Goal: Task Accomplishment & Management: Manage account settings

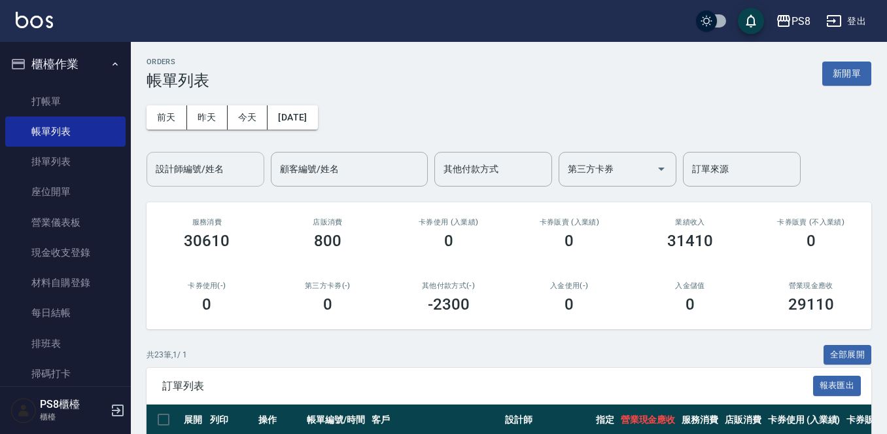
click at [165, 177] on input "設計師編號/姓名" at bounding box center [205, 169] width 106 height 23
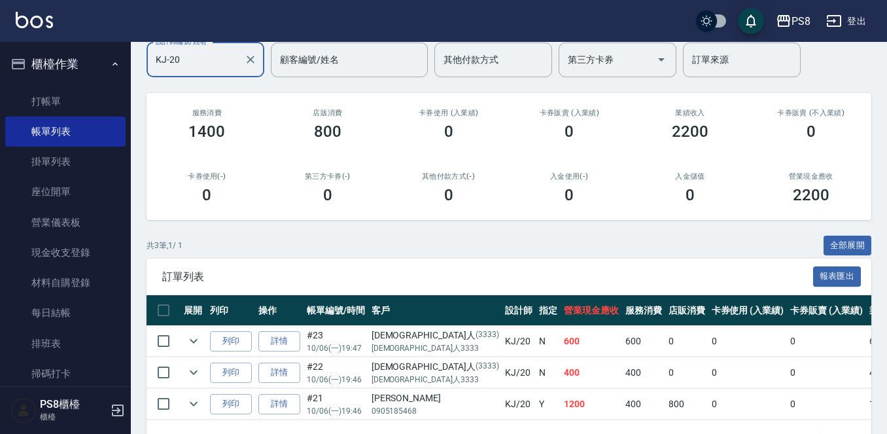
scroll to position [158, 0]
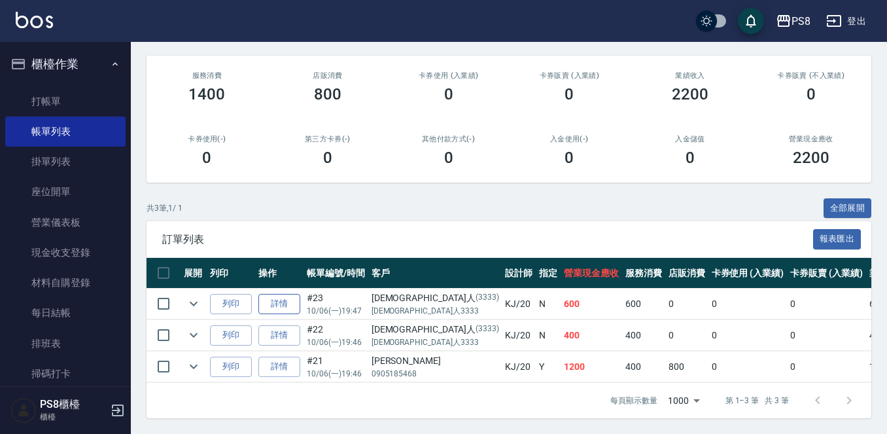
type input "KJ-20"
click at [291, 294] on link "詳情" at bounding box center [279, 304] width 42 height 20
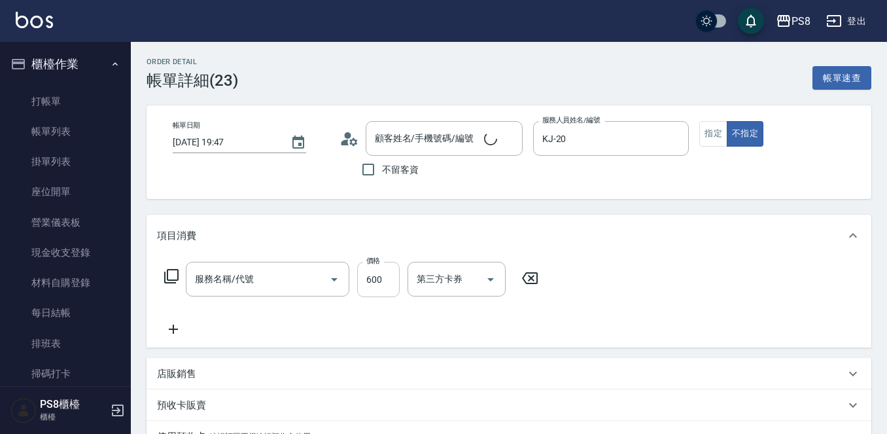
type input "2025/10/06 19:47"
type input "KJ-20"
click at [372, 282] on input "600" at bounding box center [378, 279] width 43 height 35
type input "精油+去角質(110)"
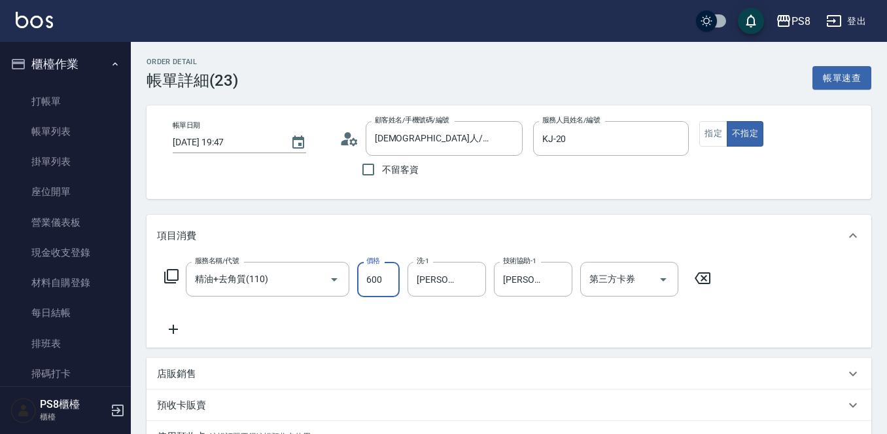
type input "外國人/外國人3333/3333"
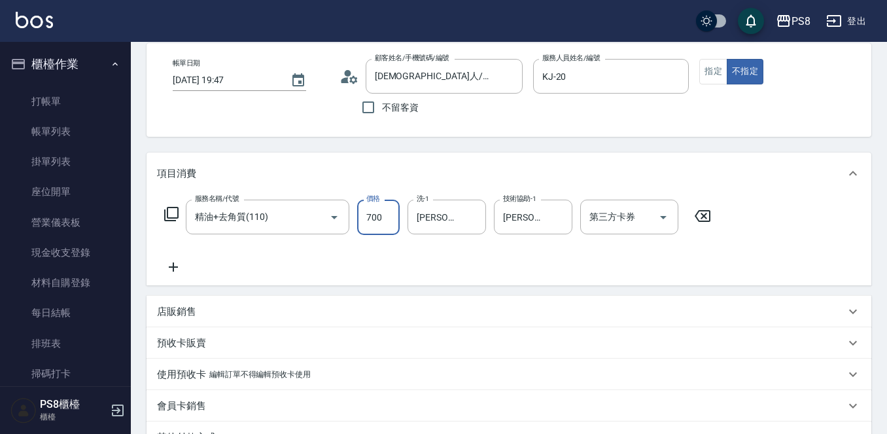
scroll to position [196, 0]
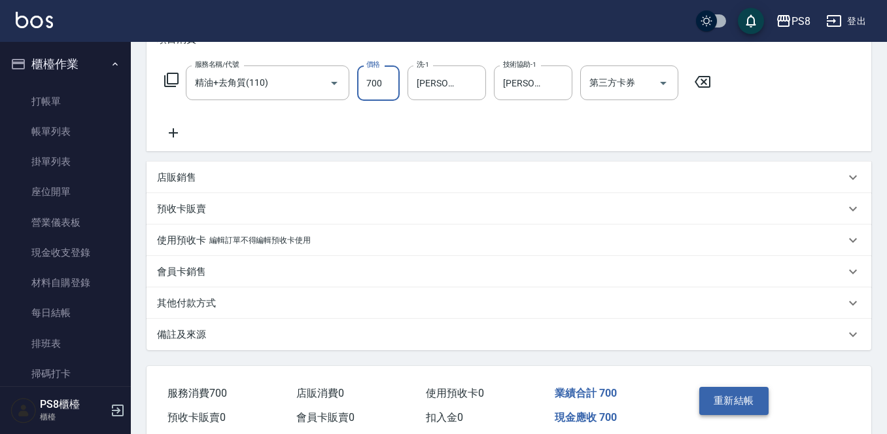
type input "700"
click at [749, 405] on button "重新結帳" at bounding box center [733, 400] width 69 height 27
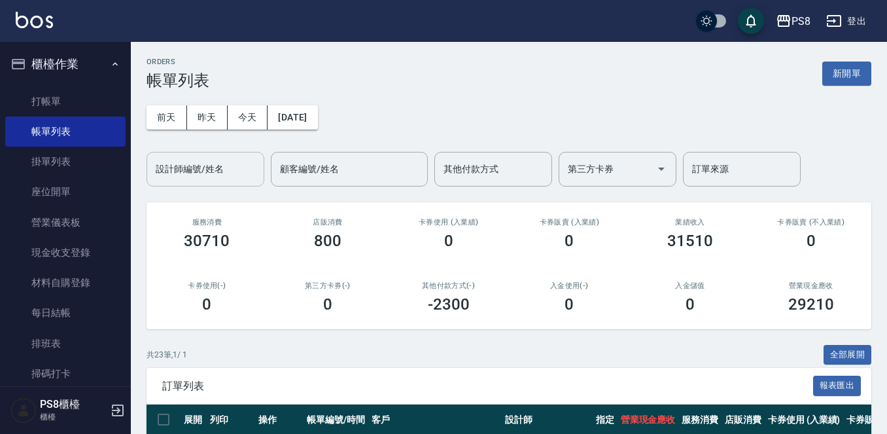
click at [232, 164] on input "設計師編號/姓名" at bounding box center [205, 169] width 106 height 23
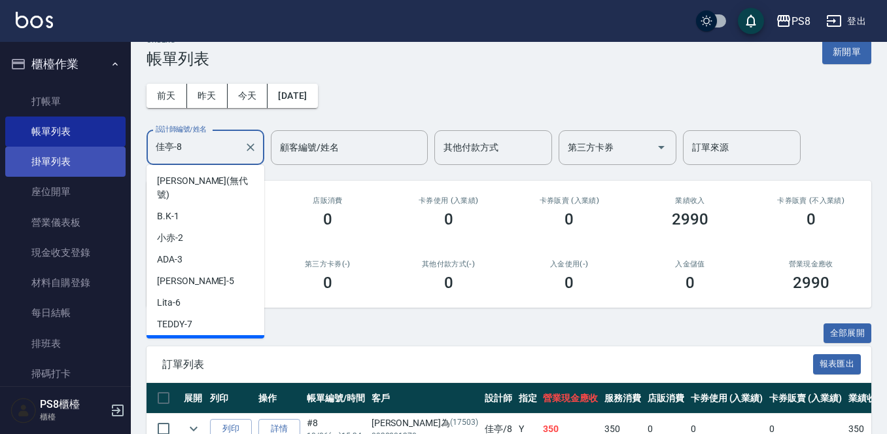
scroll to position [5, 0]
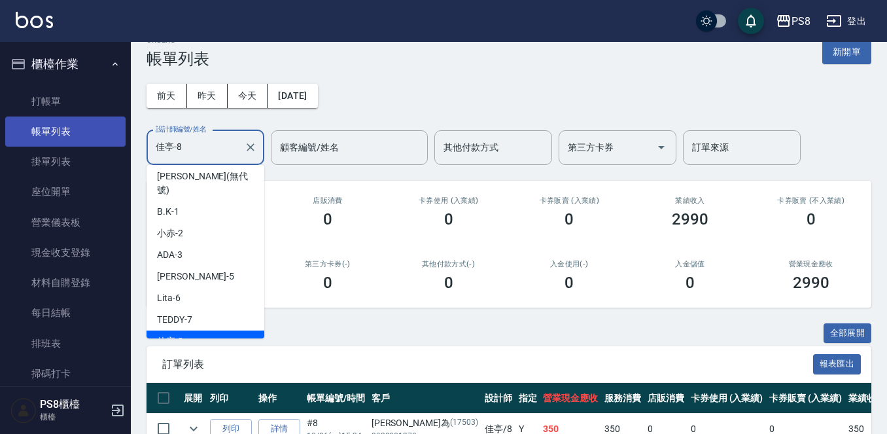
drag, startPoint x: 210, startPoint y: 148, endPoint x: 77, endPoint y: 135, distance: 133.5
click at [91, 144] on div "PS8 登出 櫃檯作業 打帳單 帳單列表 掛單列表 座位開單 營業儀表板 現金收支登錄 材料自購登錄 每日結帳 排班表 掃碼打卡 預約管理 預約管理 單日預約…" at bounding box center [443, 331] width 887 height 706
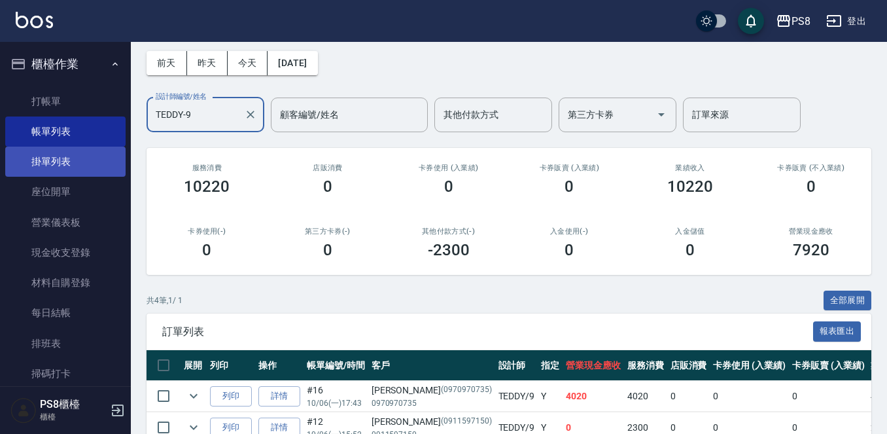
scroll to position [0, 0]
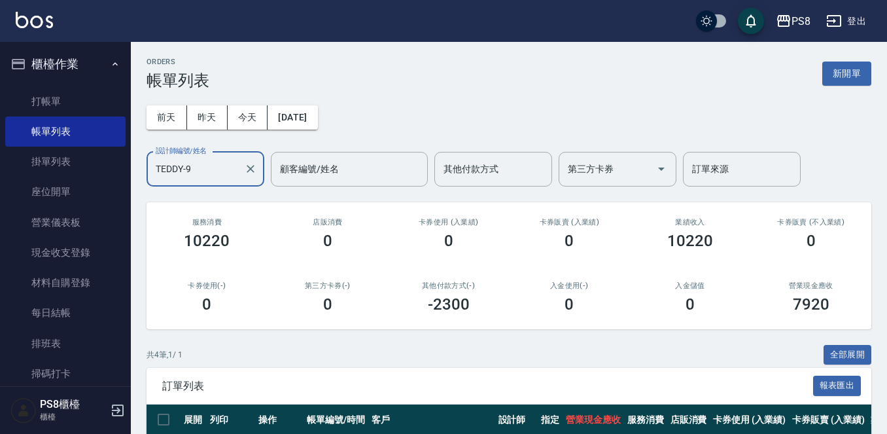
drag, startPoint x: 213, startPoint y: 164, endPoint x: 131, endPoint y: 179, distance: 82.5
click at [131, 179] on div "PS8 登出 櫃檯作業 打帳單 帳單列表 掛單列表 座位開單 營業儀表板 現金收支登錄 材料自購登錄 每日結帳 排班表 掃碼打卡 預約管理 預約管理 單日預約…" at bounding box center [443, 306] width 887 height 612
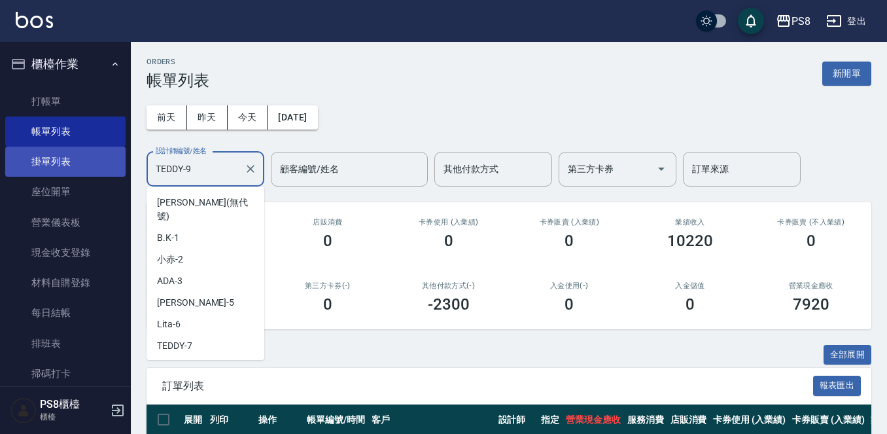
scroll to position [26, 0]
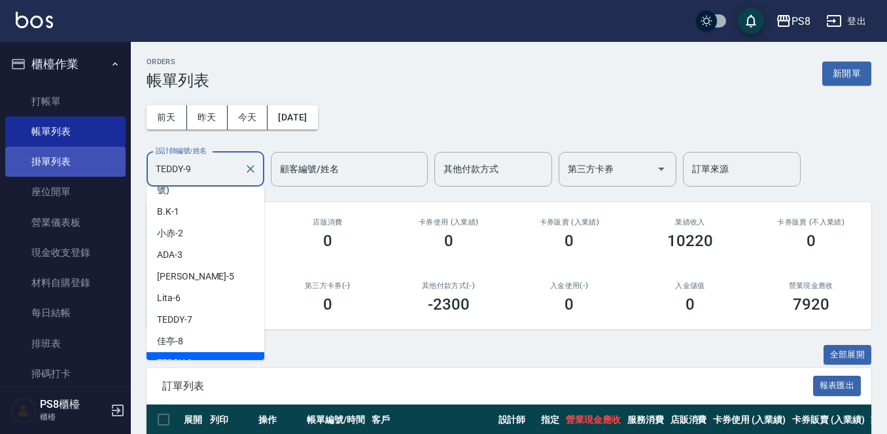
drag, startPoint x: 171, startPoint y: 167, endPoint x: 95, endPoint y: 162, distance: 76.7
click at [113, 167] on div "PS8 登出 櫃檯作業 打帳單 帳單列表 掛單列表 座位開單 營業儀表板 現金收支登錄 材料自購登錄 每日結帳 排班表 掃碼打卡 預約管理 預約管理 單日預約…" at bounding box center [443, 306] width 887 height 612
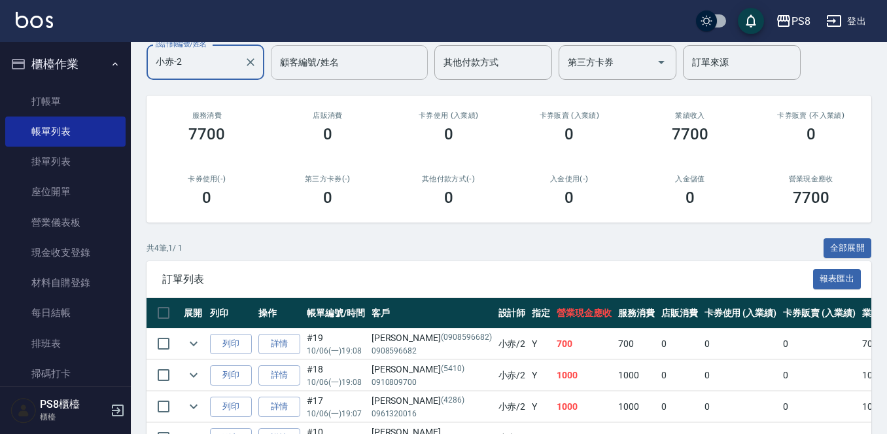
scroll to position [0, 0]
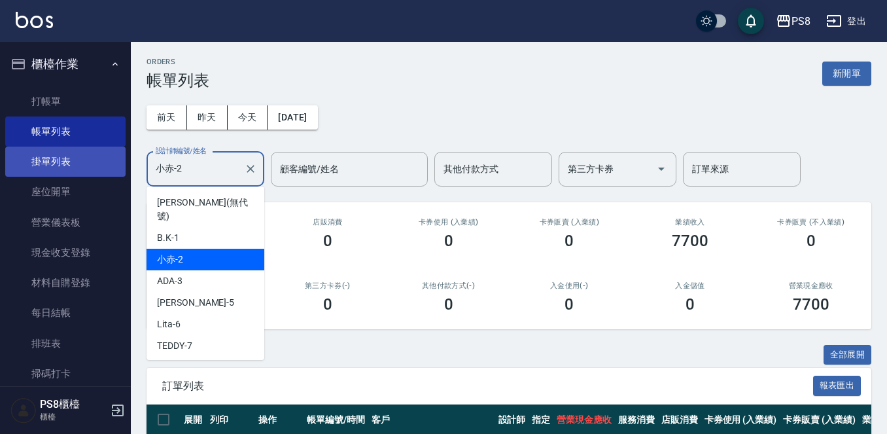
drag, startPoint x: 205, startPoint y: 169, endPoint x: 101, endPoint y: 173, distance: 104.0
click at [101, 173] on div "PS8 登出 櫃檯作業 打帳單 帳單列表 掛單列表 座位開單 營業儀表板 現金收支登錄 材料自購登錄 每日結帳 排班表 掃碼打卡 預約管理 預約管理 單日預約…" at bounding box center [443, 306] width 887 height 612
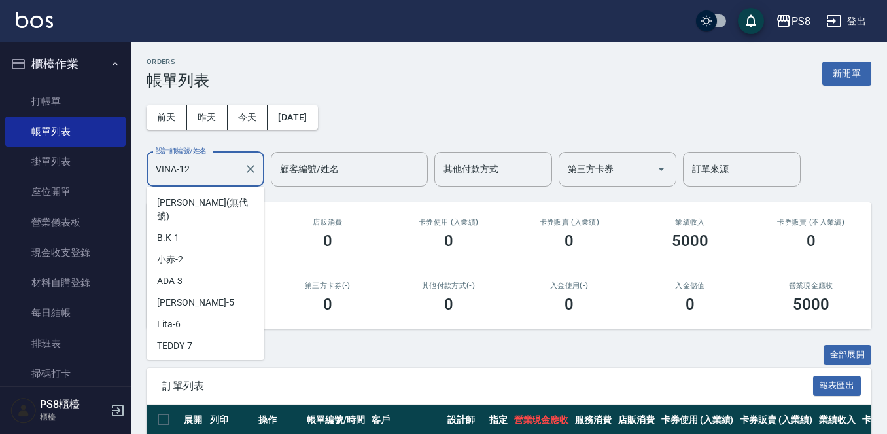
scroll to position [69, 0]
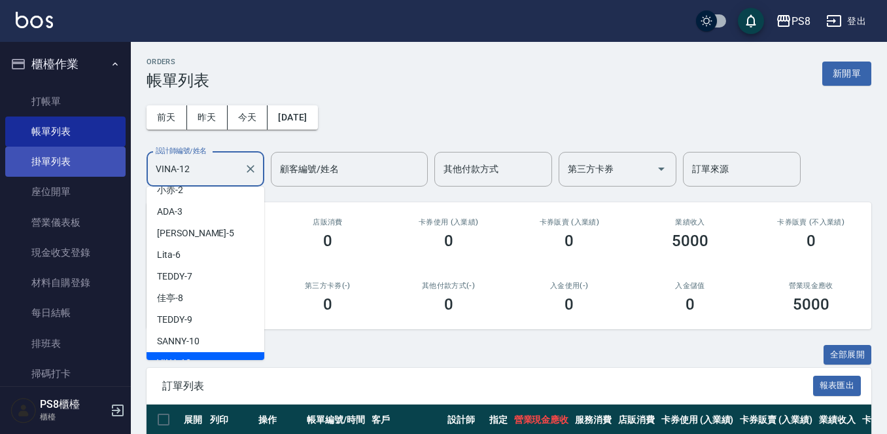
drag, startPoint x: 207, startPoint y: 167, endPoint x: 49, endPoint y: 150, distance: 158.5
click at [116, 178] on div "PS8 登出 櫃檯作業 打帳單 帳單列表 掛單列表 座位開單 營業儀表板 現金收支登錄 材料自購登錄 每日結帳 排班表 掃碼打卡 預約管理 預約管理 單日預約…" at bounding box center [443, 258] width 887 height 517
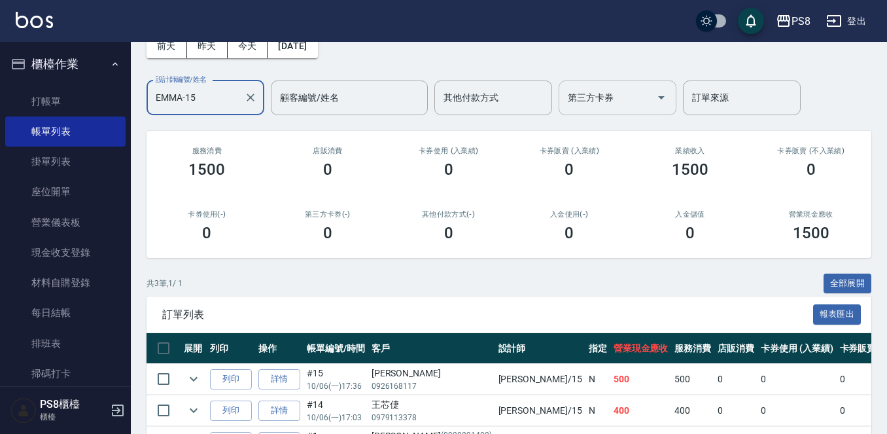
scroll to position [0, 0]
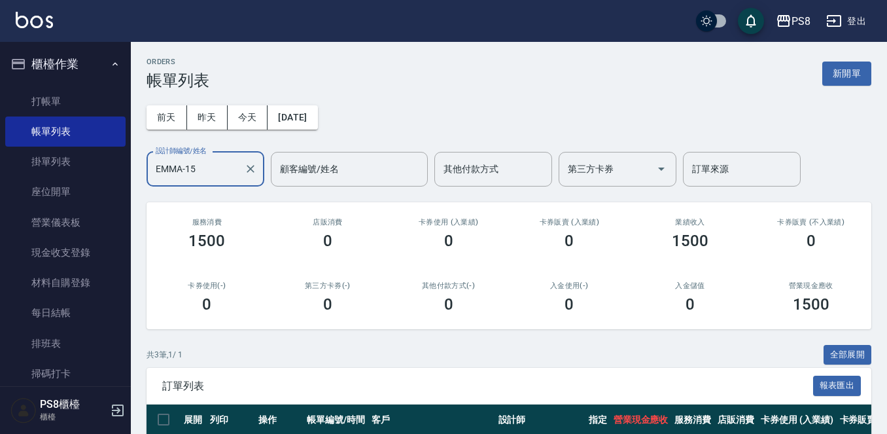
click at [162, 155] on label "設計師編號/姓名" at bounding box center [181, 151] width 51 height 10
click at [162, 158] on input "EMMA-15" at bounding box center [195, 169] width 86 height 23
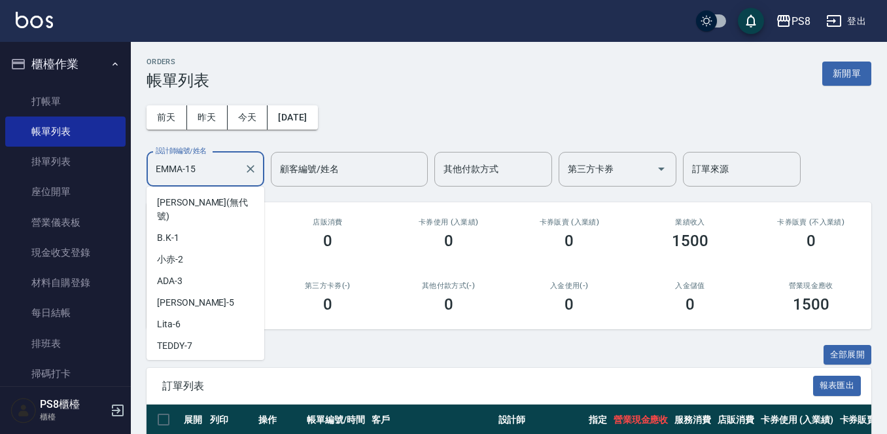
scroll to position [134, 0]
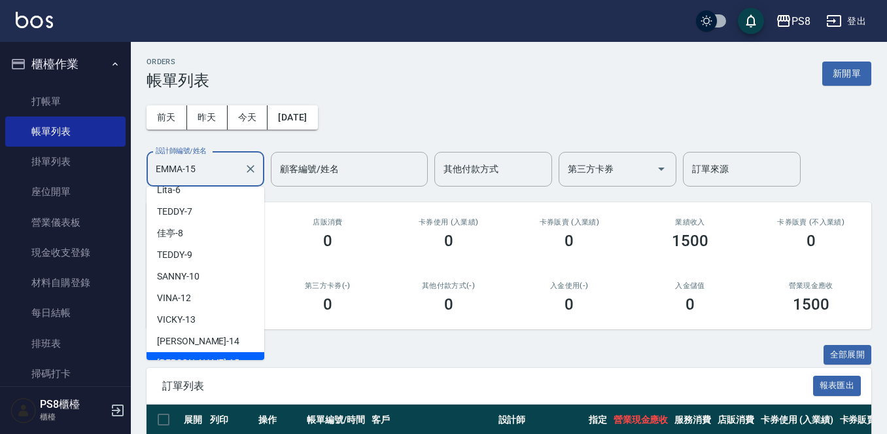
drag, startPoint x: 201, startPoint y: 163, endPoint x: 124, endPoint y: 188, distance: 81.1
click at [126, 188] on div "PS8 登出 櫃檯作業 打帳單 帳單列表 掛單列表 座位開單 營業儀表板 現金收支登錄 材料自購登錄 每日結帳 排班表 掃碼打卡 預約管理 預約管理 單日預約…" at bounding box center [443, 290] width 887 height 580
type input "0"
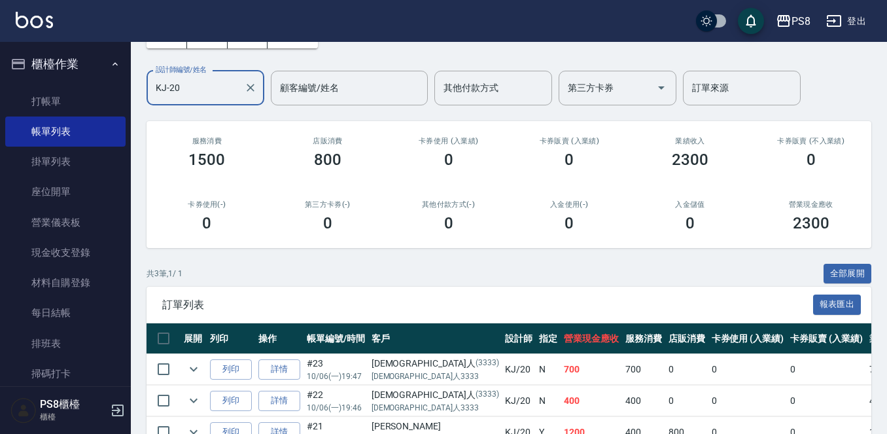
scroll to position [0, 0]
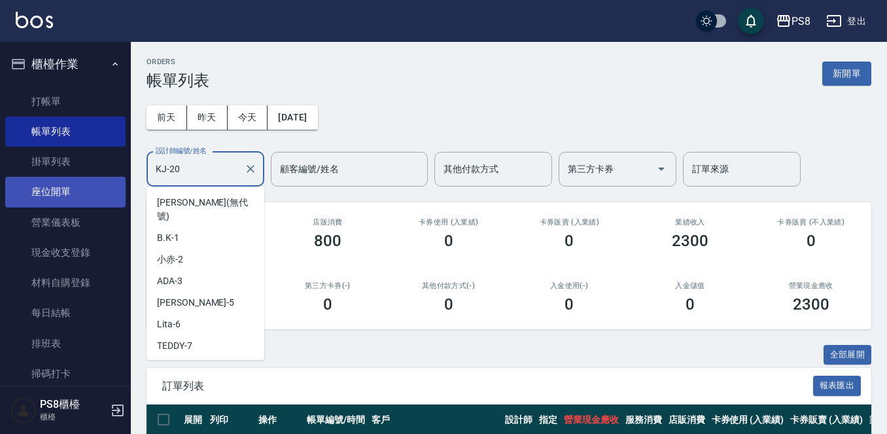
drag, startPoint x: 190, startPoint y: 173, endPoint x: 114, endPoint y: 179, distance: 76.7
click at [115, 179] on div "PS8 登出 櫃檯作業 打帳單 帳單列表 掛單列表 座位開單 營業儀表板 現金收支登錄 材料自購登錄 每日結帳 排班表 掃碼打卡 預約管理 預約管理 單日預約…" at bounding box center [443, 290] width 887 height 580
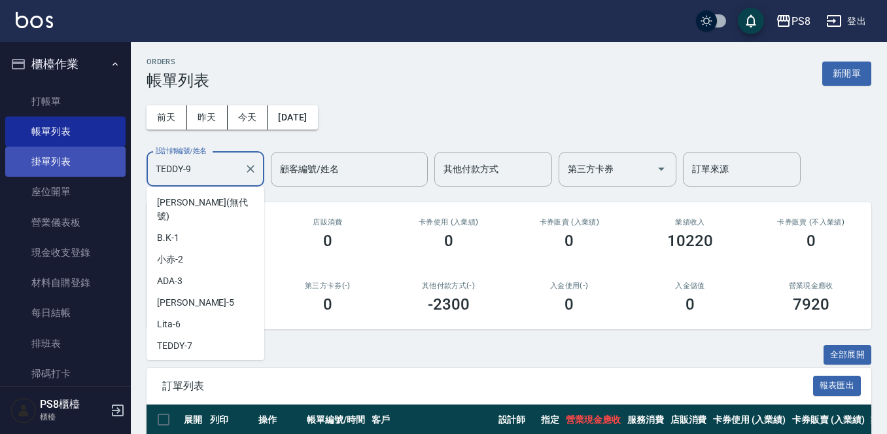
scroll to position [26, 0]
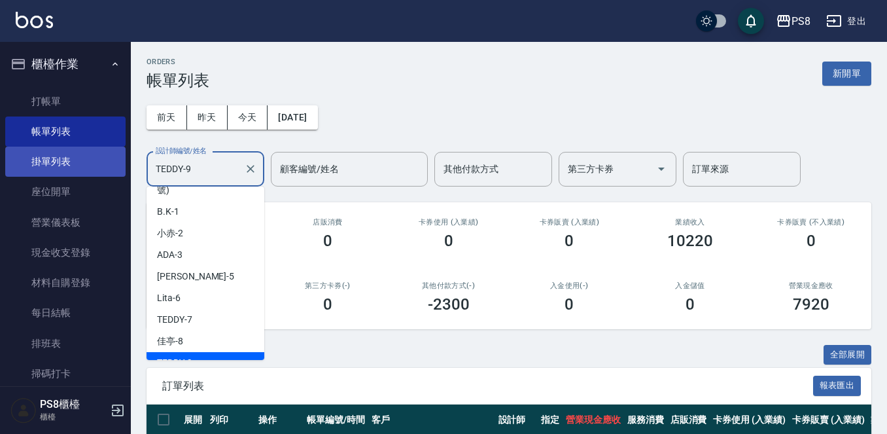
drag, startPoint x: 198, startPoint y: 171, endPoint x: 112, endPoint y: 171, distance: 85.7
click at [112, 171] on div "PS8 登出 櫃檯作業 打帳單 帳單列表 掛單列表 座位開單 營業儀表板 現金收支登錄 材料自購登錄 每日結帳 排班表 掃碼打卡 預約管理 預約管理 單日預約…" at bounding box center [443, 306] width 887 height 612
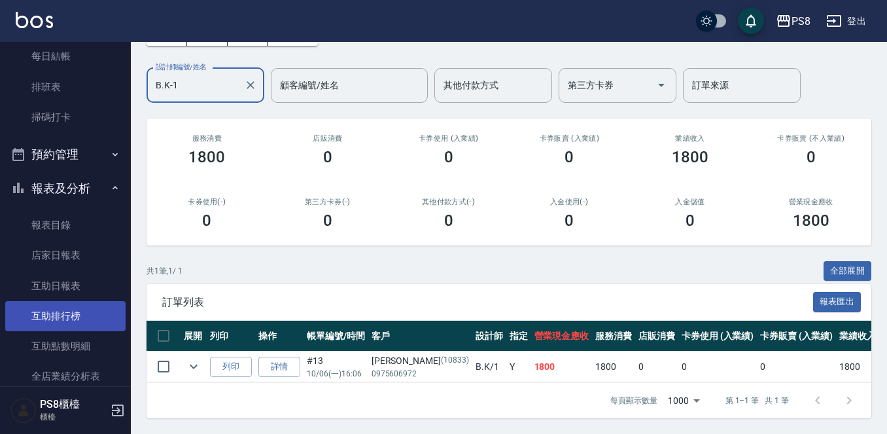
scroll to position [262, 0]
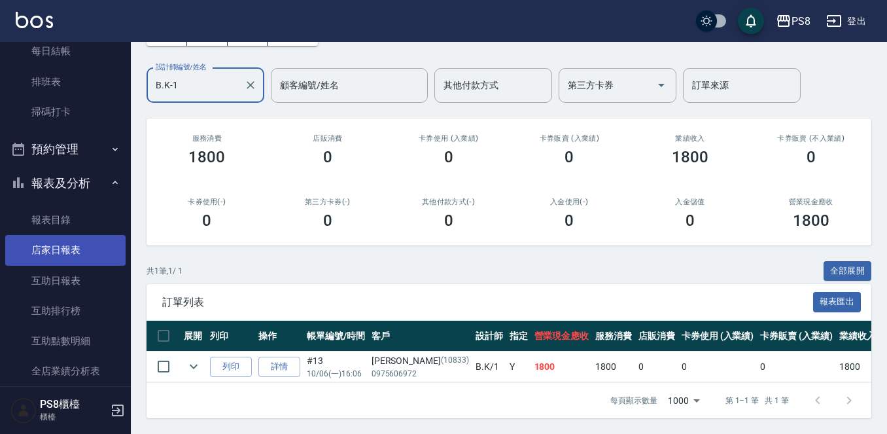
type input "B.K-1"
click at [63, 254] on link "店家日報表" at bounding box center [65, 250] width 120 height 30
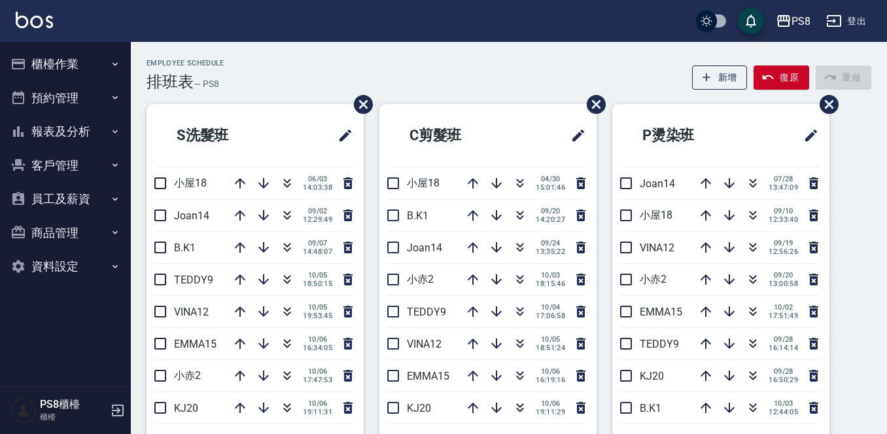
click at [74, 63] on button "櫃檯作業" at bounding box center [65, 64] width 120 height 34
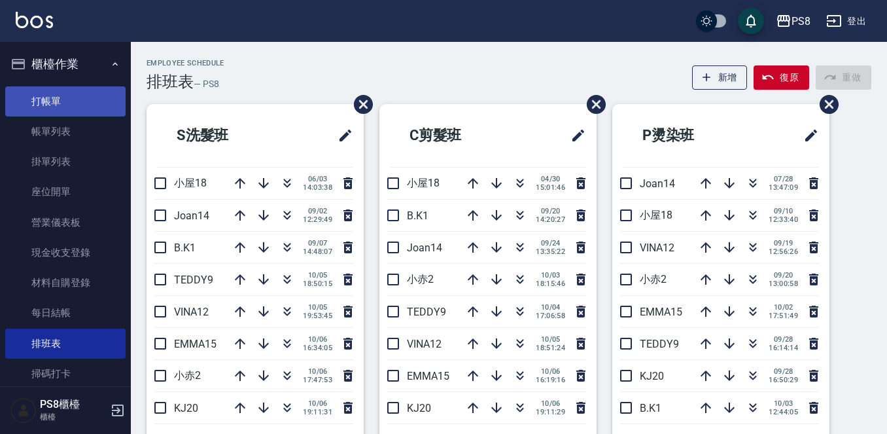
click at [81, 99] on link "打帳單" at bounding box center [65, 101] width 120 height 30
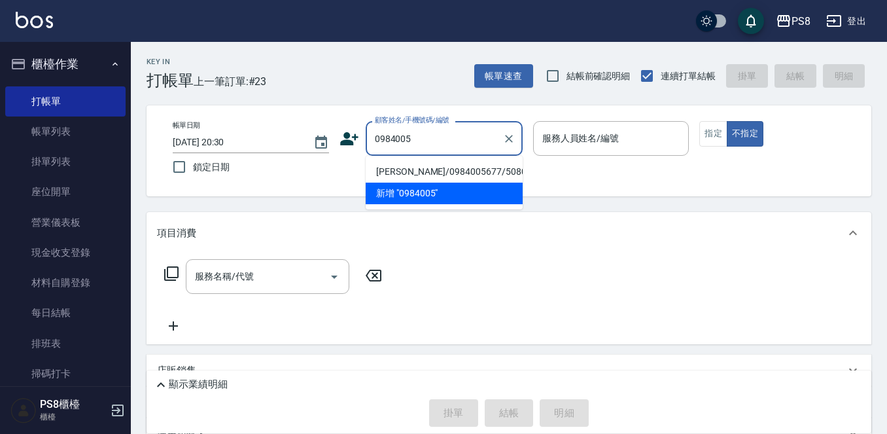
click at [453, 169] on li "張詠承/0984005677/5080" at bounding box center [444, 172] width 157 height 22
type input "張詠承/0984005677/5080"
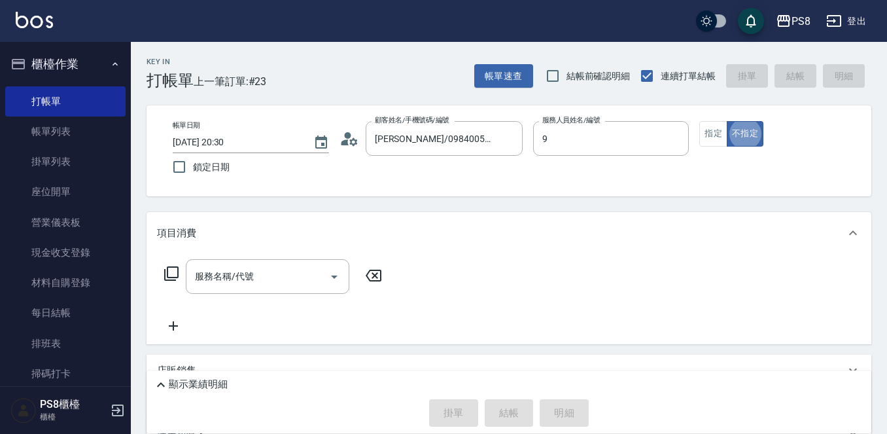
type input "TEDDY-9"
type button "false"
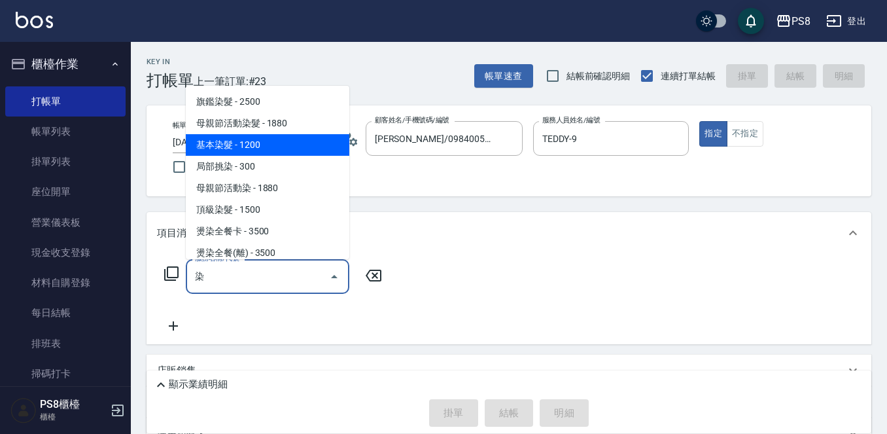
click at [300, 147] on span "基本染髮 - 1200" at bounding box center [268, 145] width 164 height 22
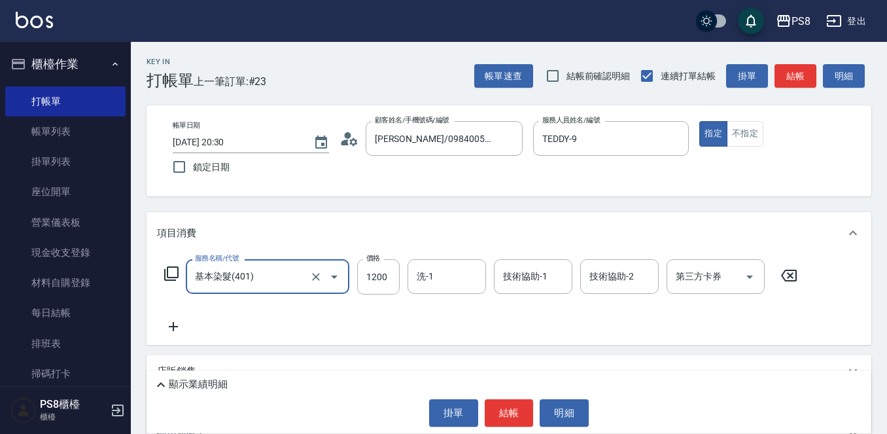
type input "基本染髮(401)"
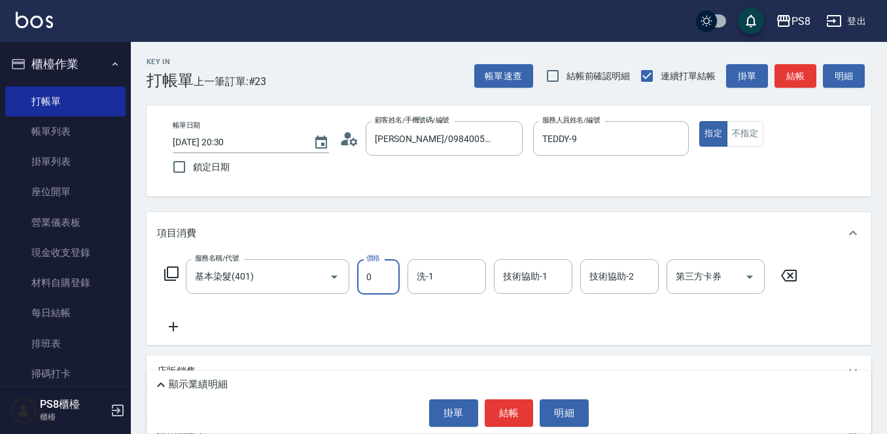
type input "0"
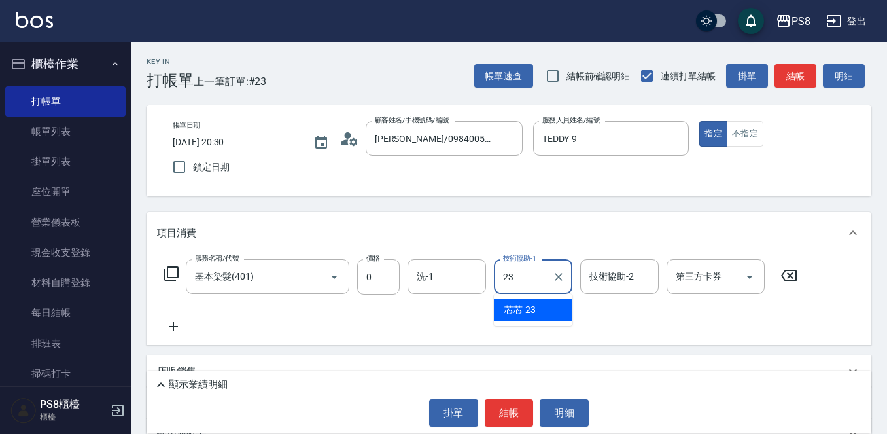
type input "芯芯-23"
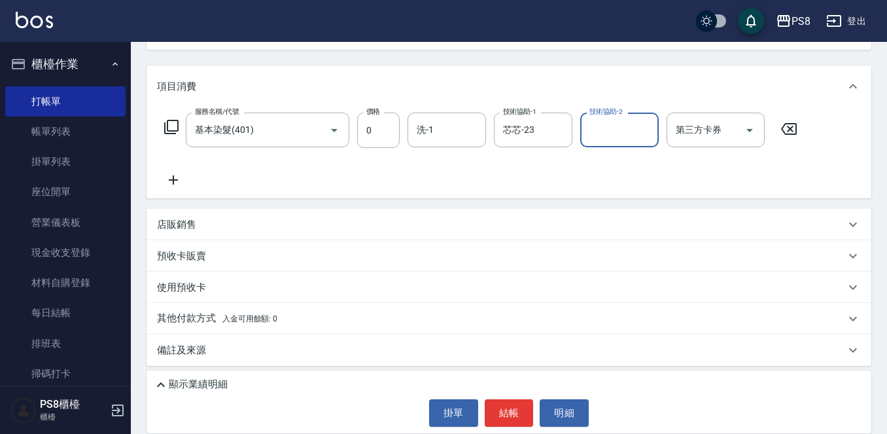
scroll to position [150, 0]
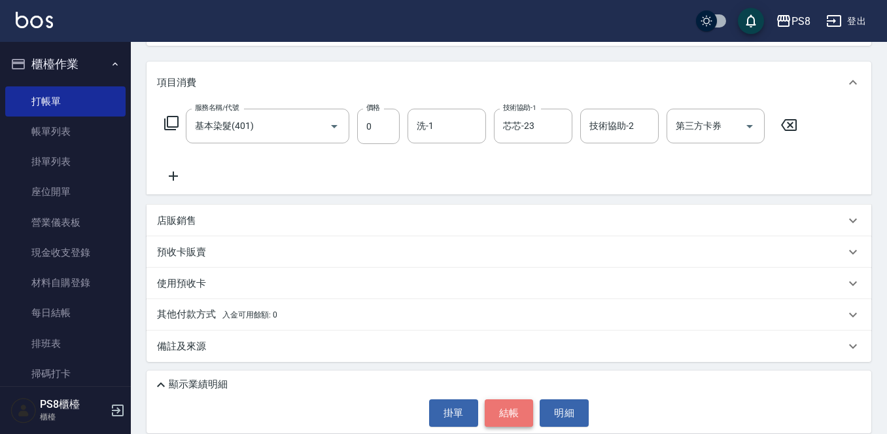
click at [509, 404] on button "結帳" at bounding box center [509, 412] width 49 height 27
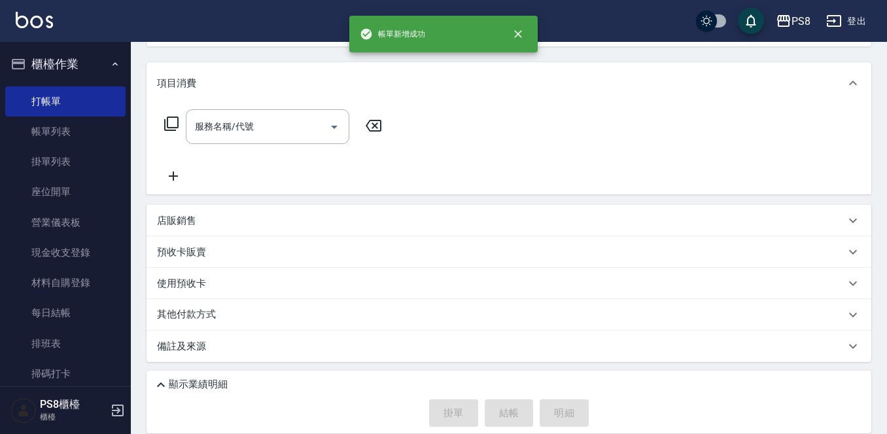
scroll to position [0, 0]
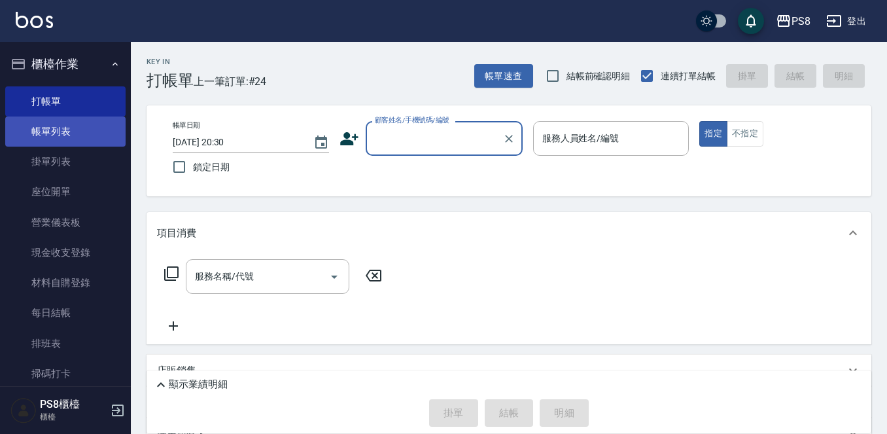
click at [109, 129] on link "帳單列表" at bounding box center [65, 131] width 120 height 30
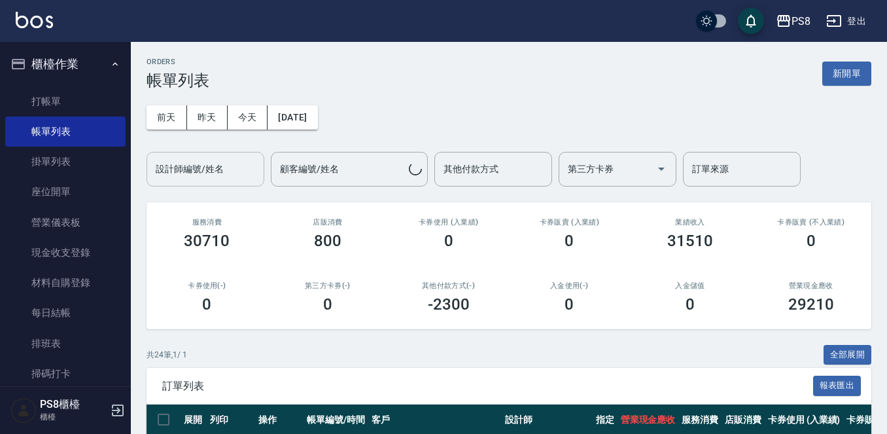
click at [198, 181] on div "設計師編號/姓名" at bounding box center [206, 169] width 118 height 35
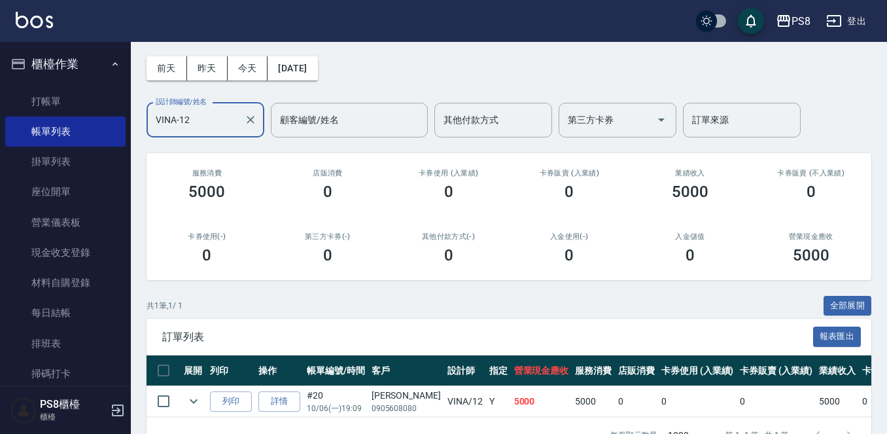
scroll to position [95, 0]
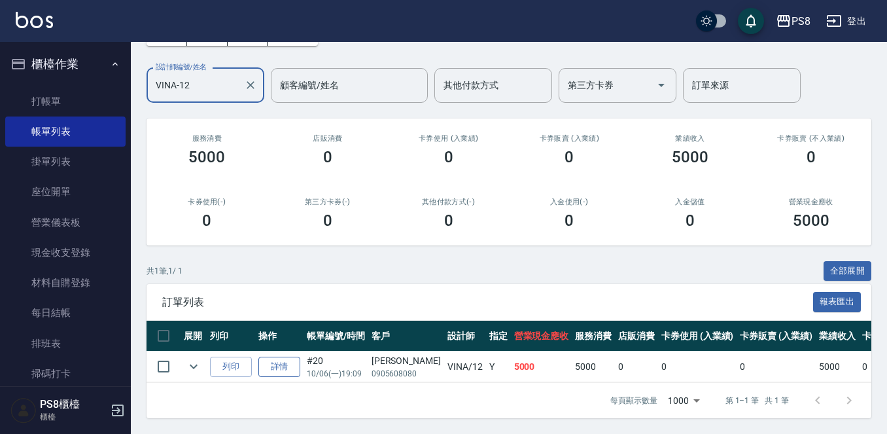
type input "VINA-12"
click at [271, 362] on link "詳情" at bounding box center [279, 366] width 42 height 20
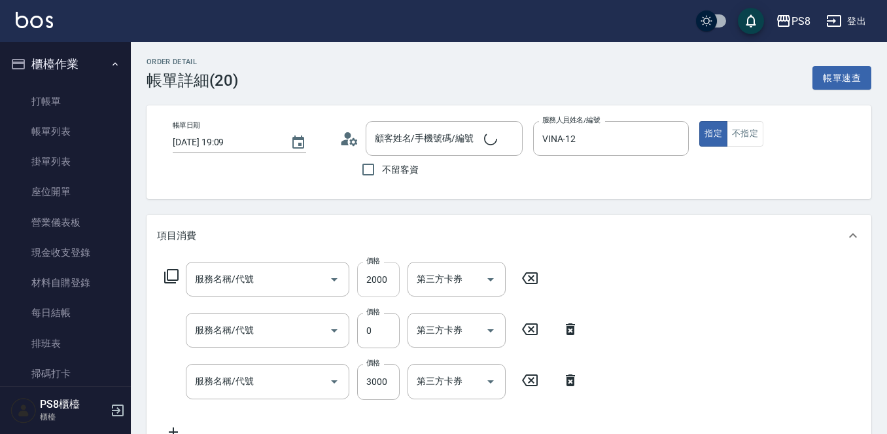
type input "2025/10/06 19:09"
type input "VINA-12"
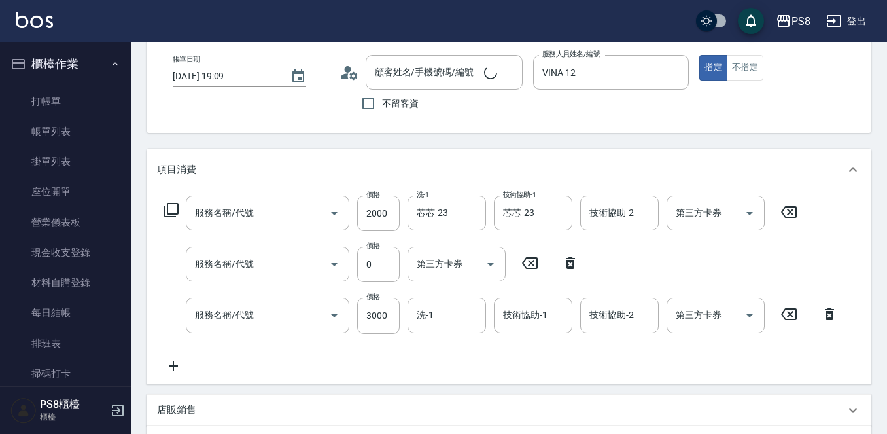
type input "基本染髮(401)"
type input "單拆(654)"
type input "拆接(655)"
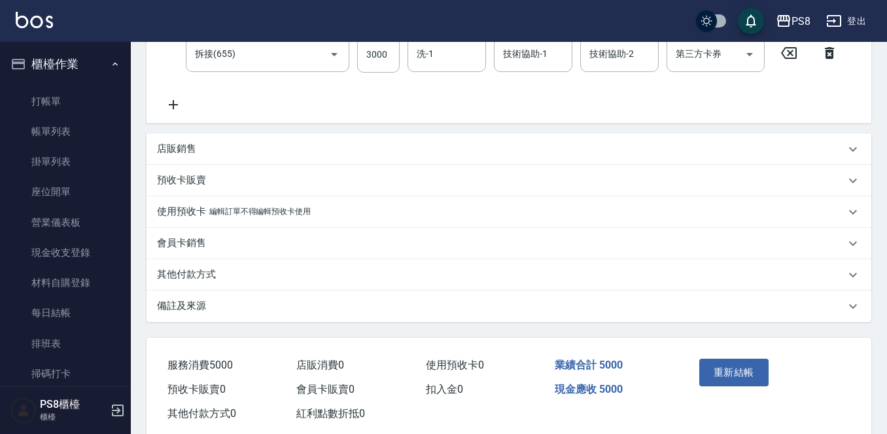
type input "黃群閔/0905608080/"
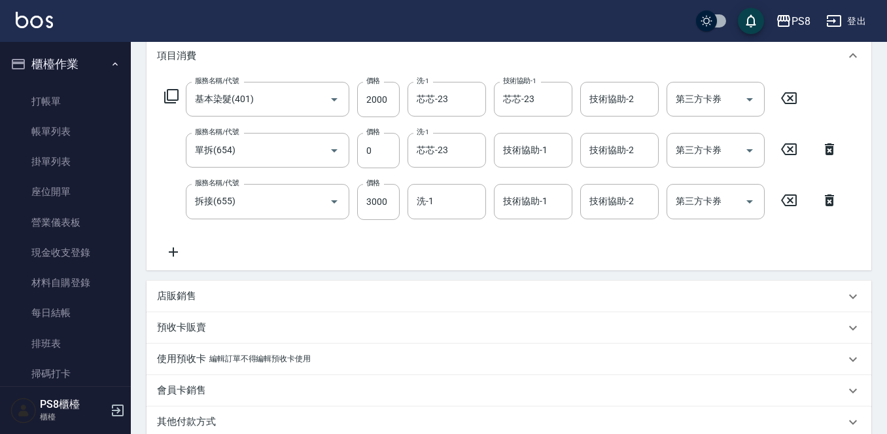
scroll to position [262, 0]
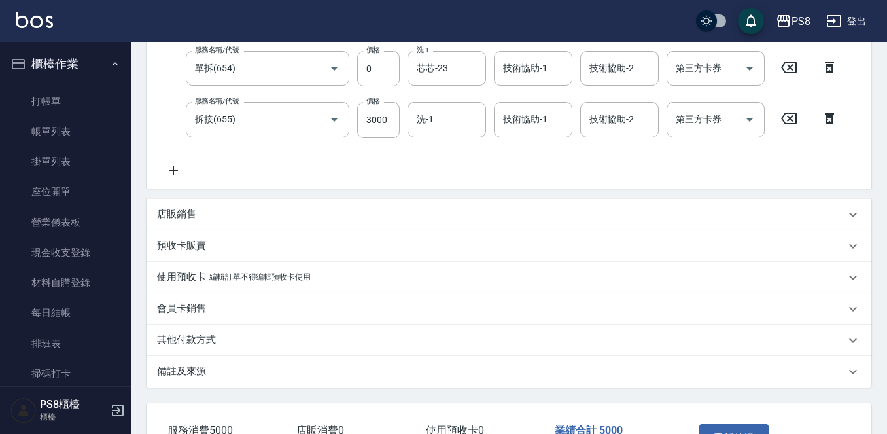
click at [182, 341] on p "其他付款方式" at bounding box center [186, 340] width 59 height 14
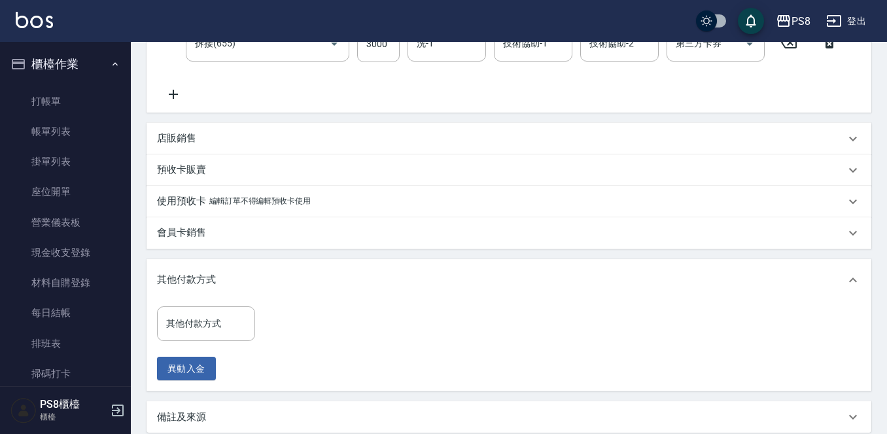
scroll to position [458, 0]
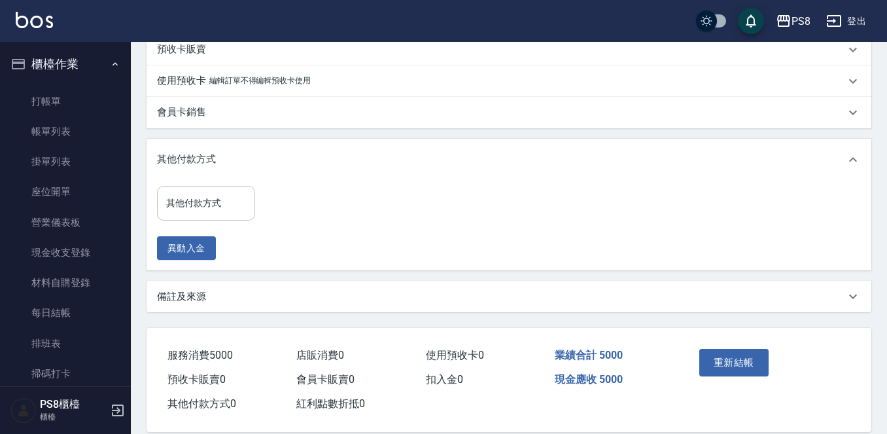
click at [207, 203] on input "其他付款方式" at bounding box center [206, 203] width 86 height 23
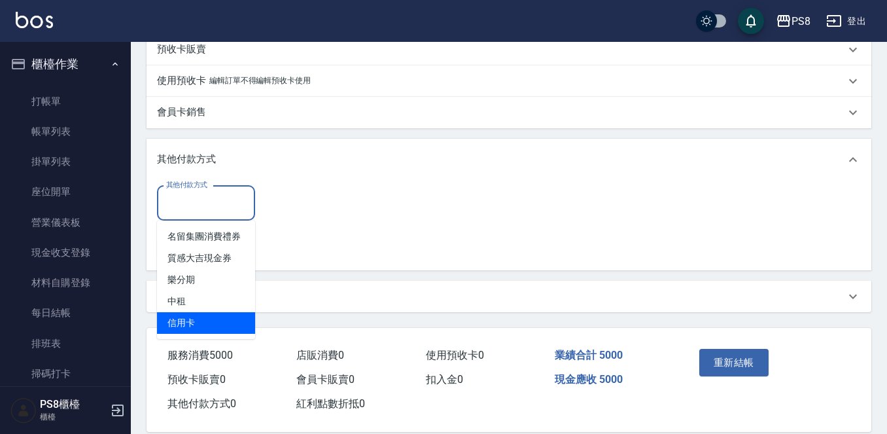
click at [222, 330] on span "信用卡" at bounding box center [206, 323] width 98 height 22
type input "信用卡"
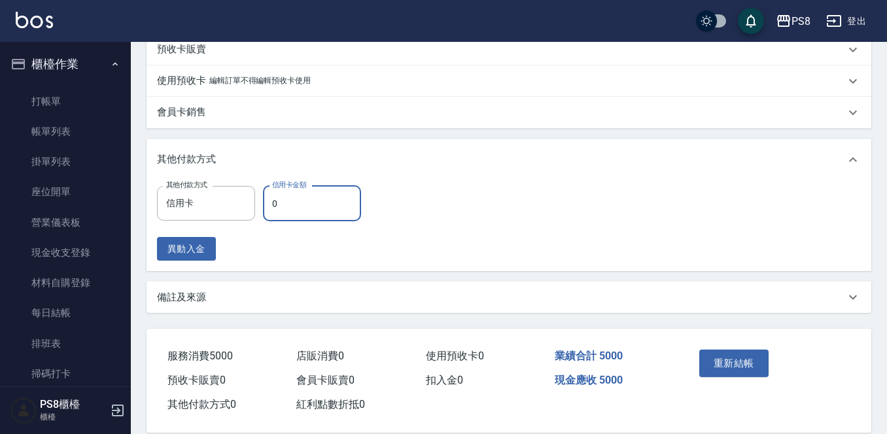
click at [288, 220] on input "0" at bounding box center [312, 203] width 98 height 35
type input "5000"
click at [738, 361] on button "重新結帳" at bounding box center [733, 362] width 69 height 27
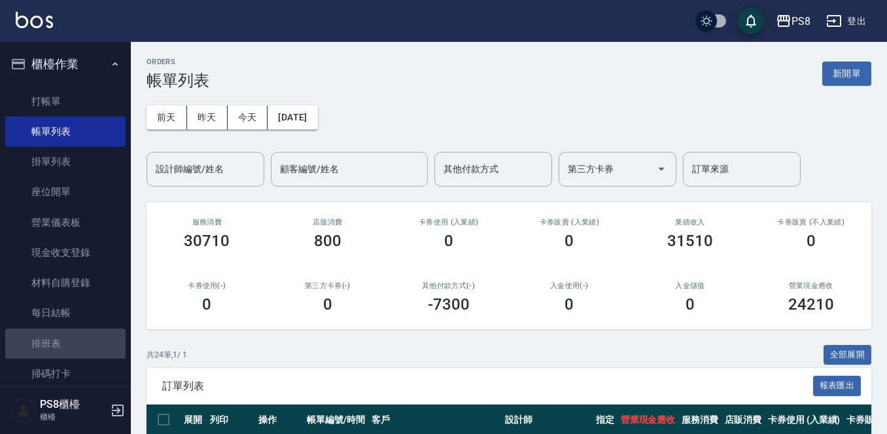
drag, startPoint x: 71, startPoint y: 354, endPoint x: 573, endPoint y: 198, distance: 526.2
click at [70, 354] on link "排班表" at bounding box center [65, 343] width 120 height 30
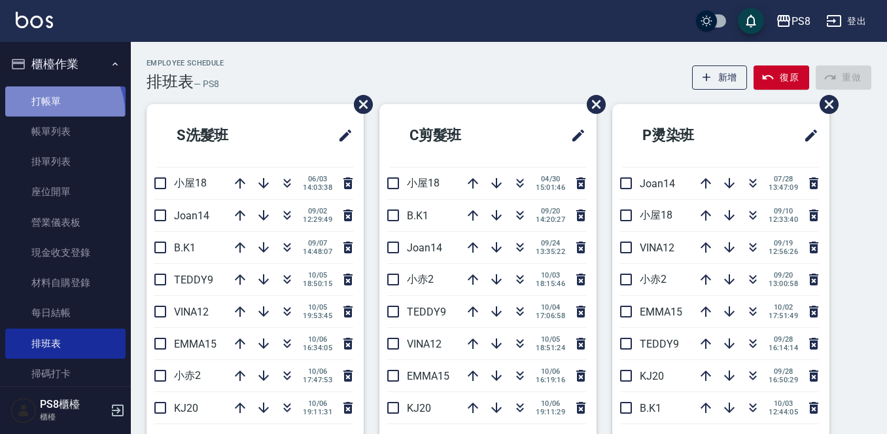
click at [53, 112] on link "打帳單" at bounding box center [65, 101] width 120 height 30
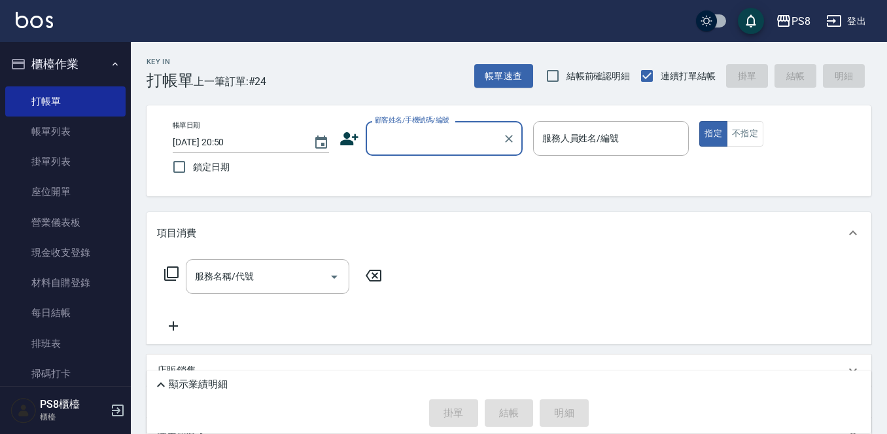
scroll to position [226, 0]
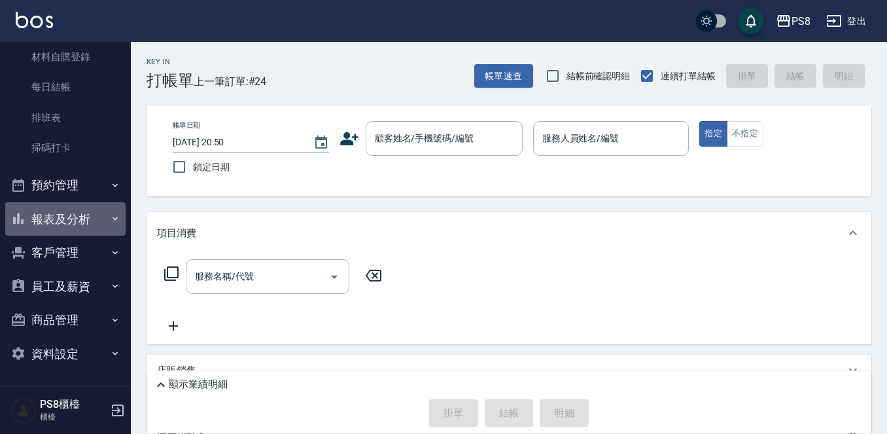
click at [78, 202] on button "報表及分析" at bounding box center [65, 219] width 120 height 34
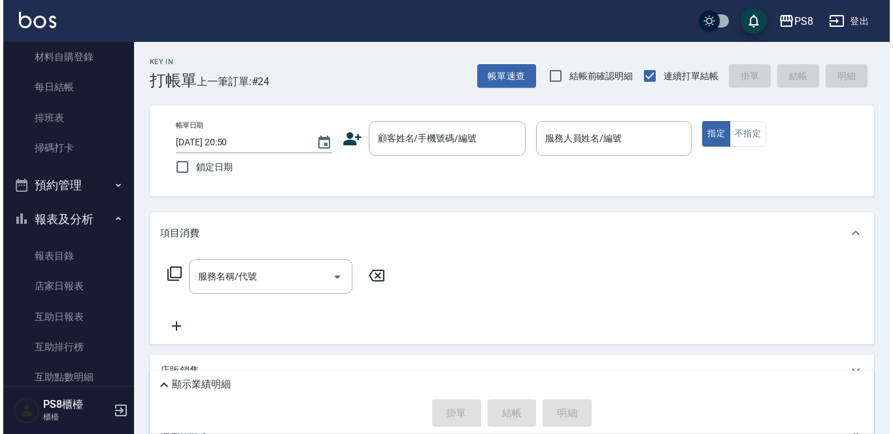
scroll to position [553, 0]
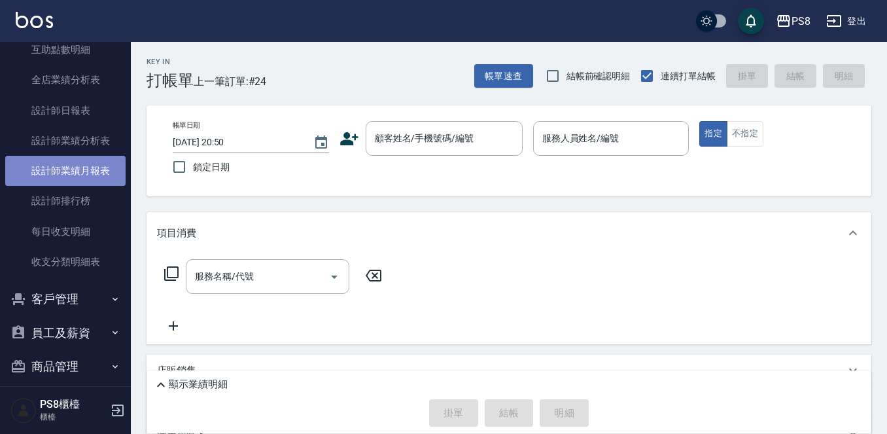
click at [99, 171] on link "設計師業績月報表" at bounding box center [65, 171] width 120 height 30
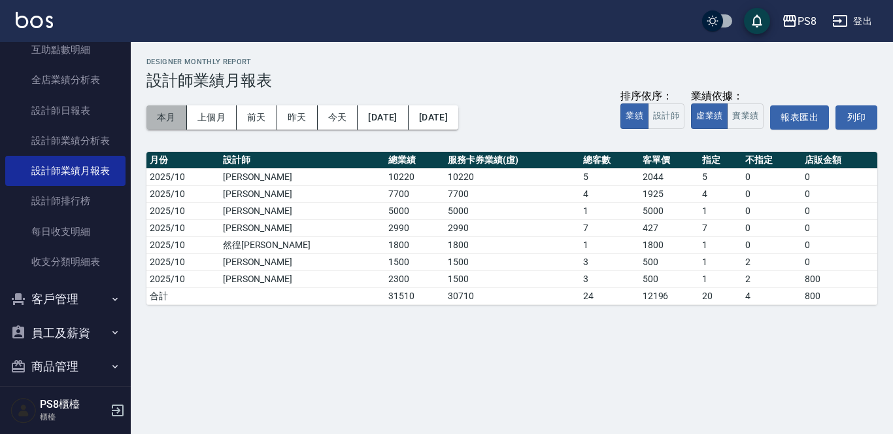
click at [168, 118] on button "本月" at bounding box center [167, 117] width 41 height 24
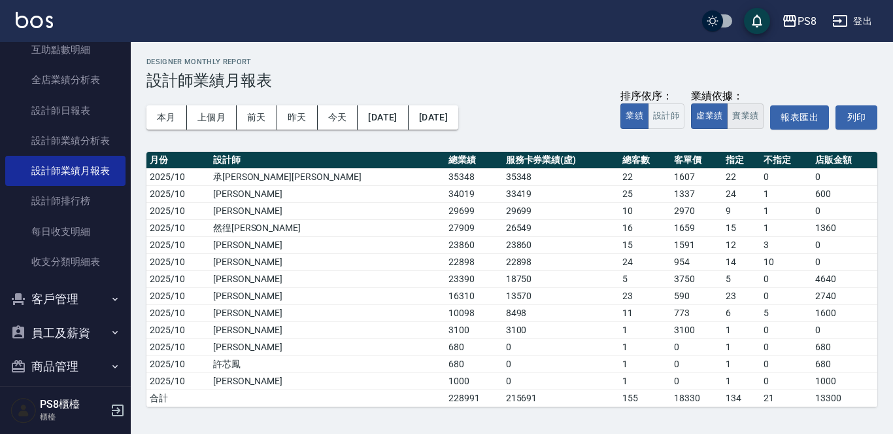
click at [743, 113] on button "實業績" at bounding box center [745, 116] width 37 height 26
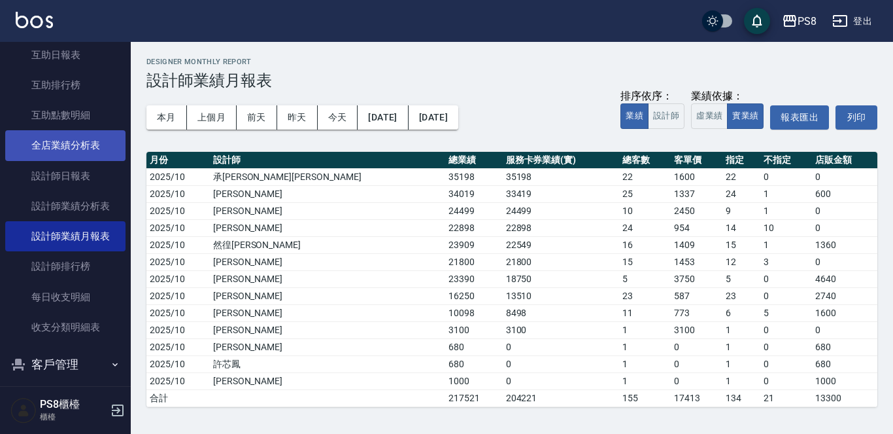
scroll to position [29, 0]
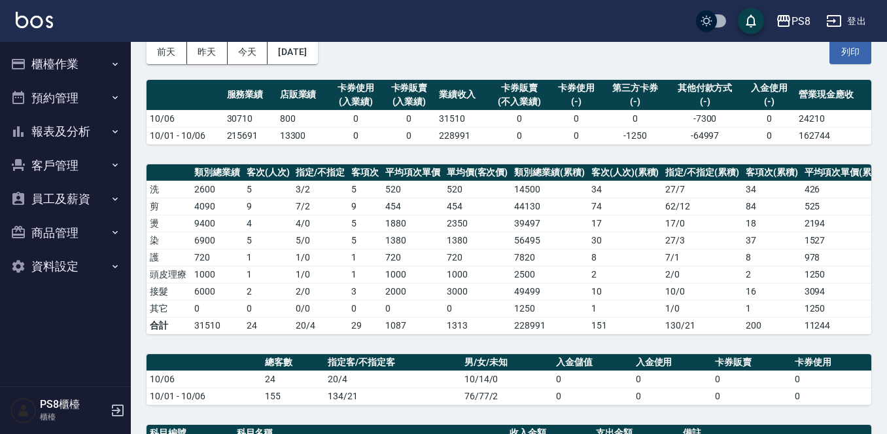
scroll to position [43, 0]
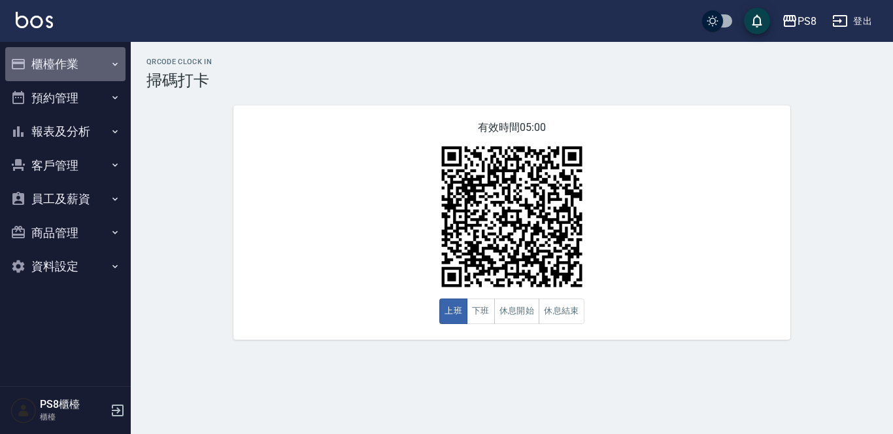
click at [99, 65] on button "櫃檯作業" at bounding box center [65, 64] width 120 height 34
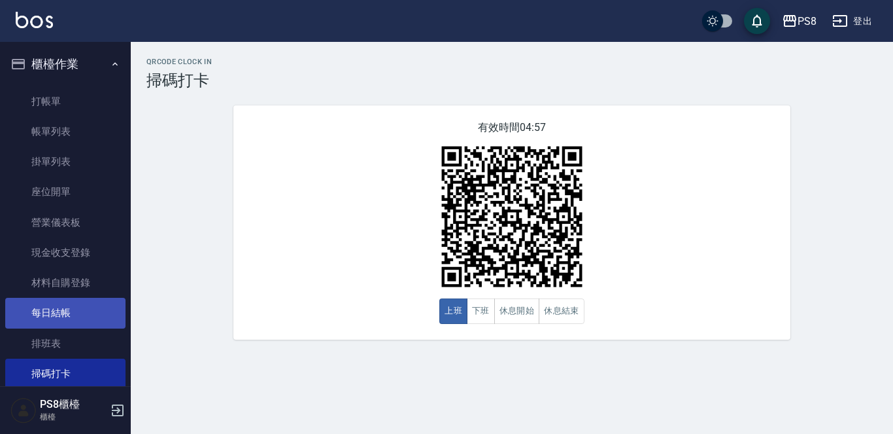
click at [77, 319] on link "每日結帳" at bounding box center [65, 313] width 120 height 30
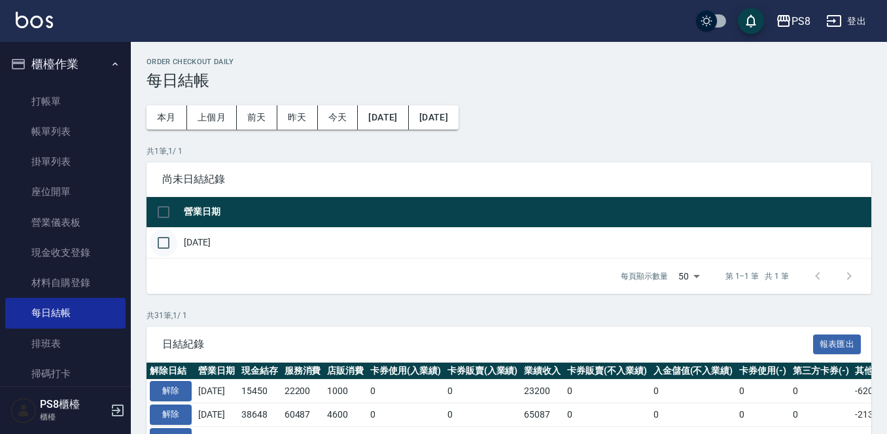
click at [163, 232] on input "checkbox" at bounding box center [163, 242] width 27 height 27
checkbox input "true"
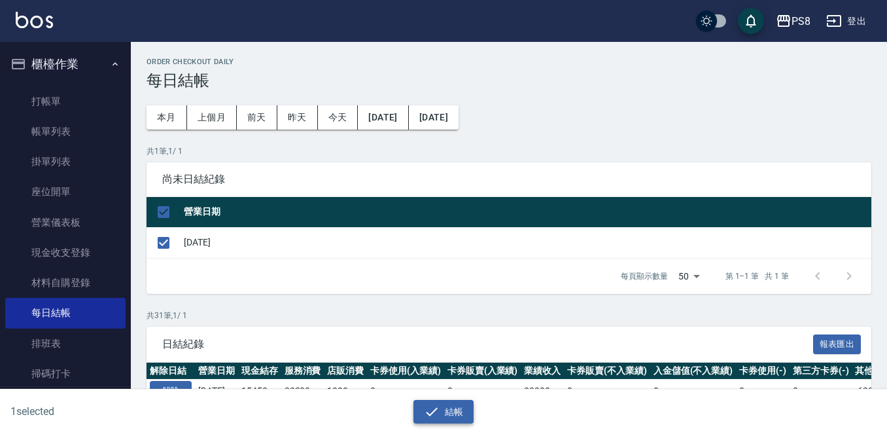
click at [449, 419] on button "結帳" at bounding box center [443, 412] width 61 height 24
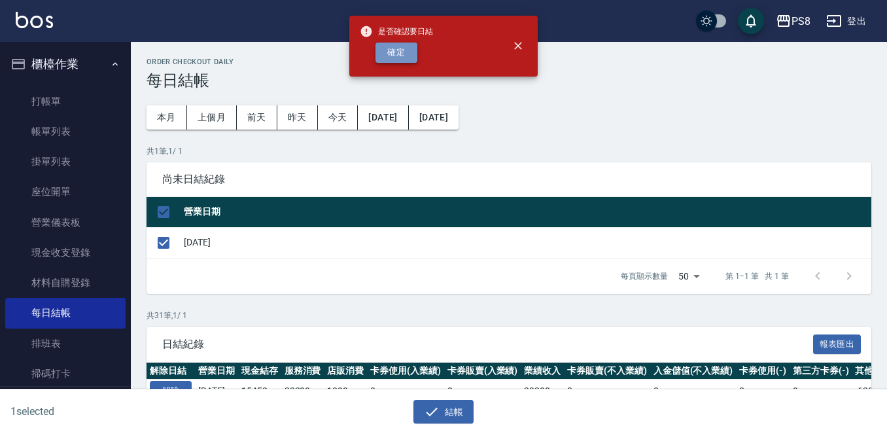
click at [407, 48] on button "確定" at bounding box center [396, 53] width 42 height 20
checkbox input "false"
